Goal: Find specific page/section

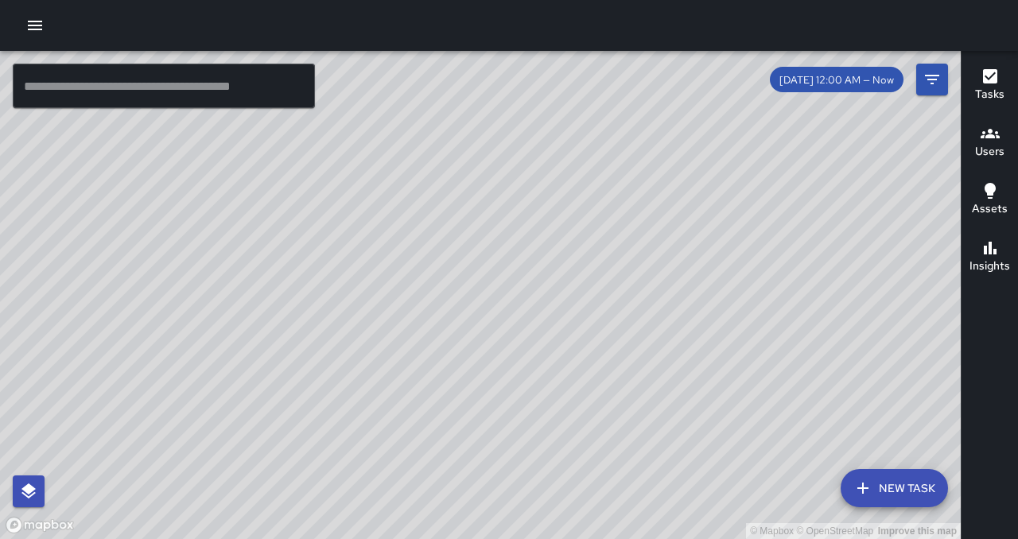
click at [380, 268] on div "© Mapbox © OpenStreetMap Improve this map" at bounding box center [480, 295] width 960 height 488
drag, startPoint x: 820, startPoint y: 294, endPoint x: 858, endPoint y: 294, distance: 37.4
click at [858, 294] on div "© Mapbox © OpenStreetMap Improve this map" at bounding box center [480, 295] width 960 height 488
drag, startPoint x: 847, startPoint y: 303, endPoint x: 879, endPoint y: 272, distance: 45.0
click at [879, 272] on div "© Mapbox © OpenStreetMap Improve this map" at bounding box center [480, 295] width 960 height 488
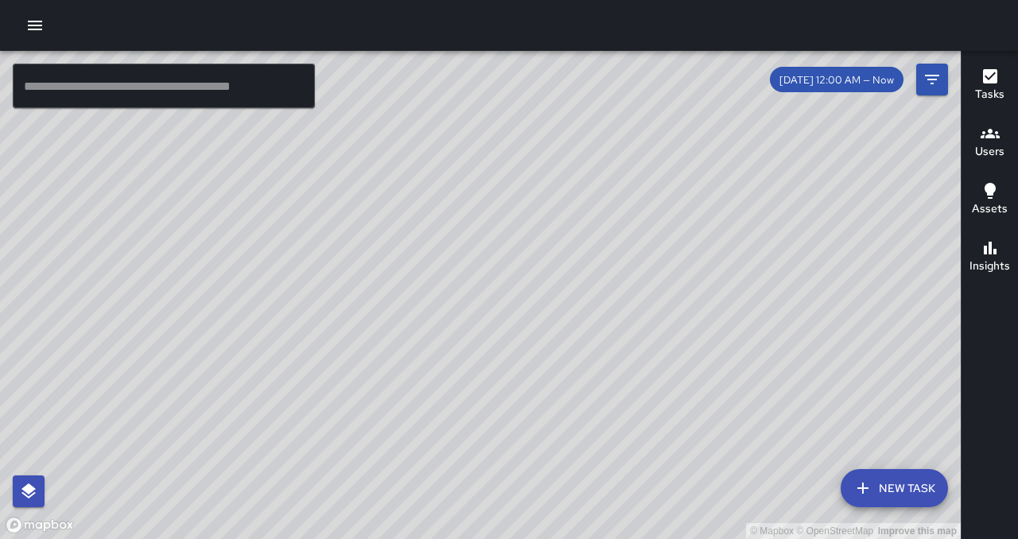
drag, startPoint x: 880, startPoint y: 281, endPoint x: 881, endPoint y: 298, distance: 16.7
click at [881, 298] on div "© Mapbox © OpenStreetMap Improve this map" at bounding box center [480, 295] width 960 height 488
click at [983, 204] on h6 "Assets" at bounding box center [989, 208] width 36 height 17
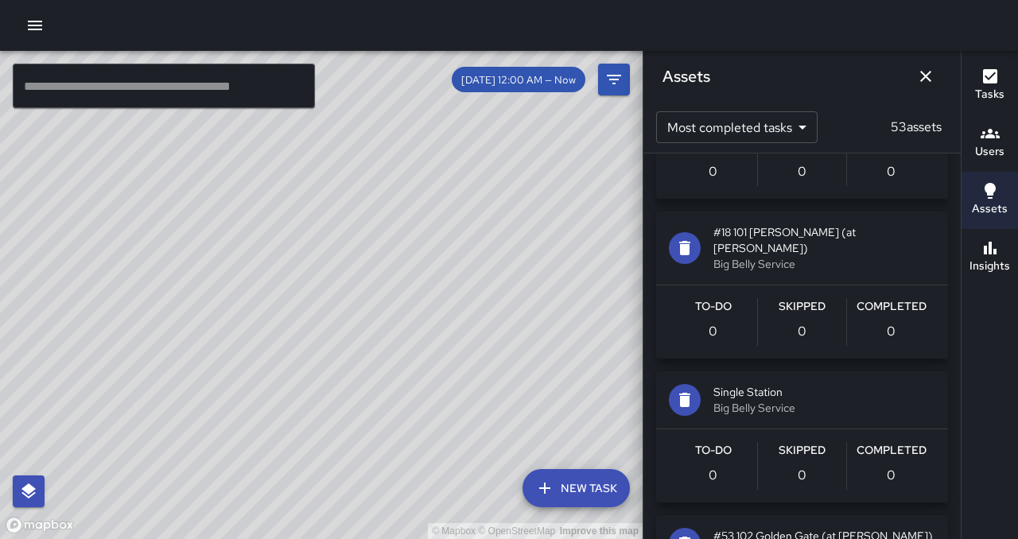
scroll to position [7254, 0]
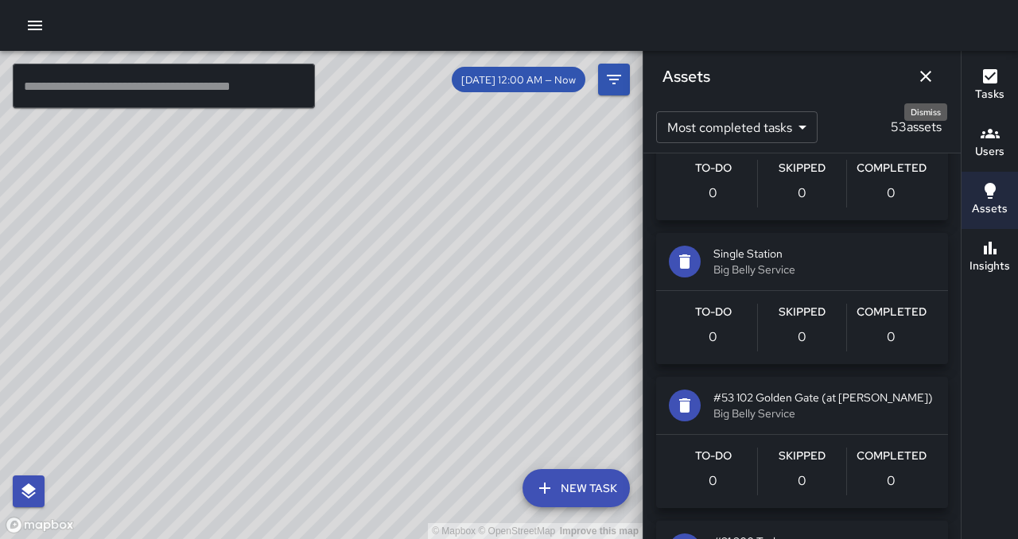
click at [926, 77] on icon "Dismiss" at bounding box center [925, 76] width 11 height 11
